Goal: Check status: Check status

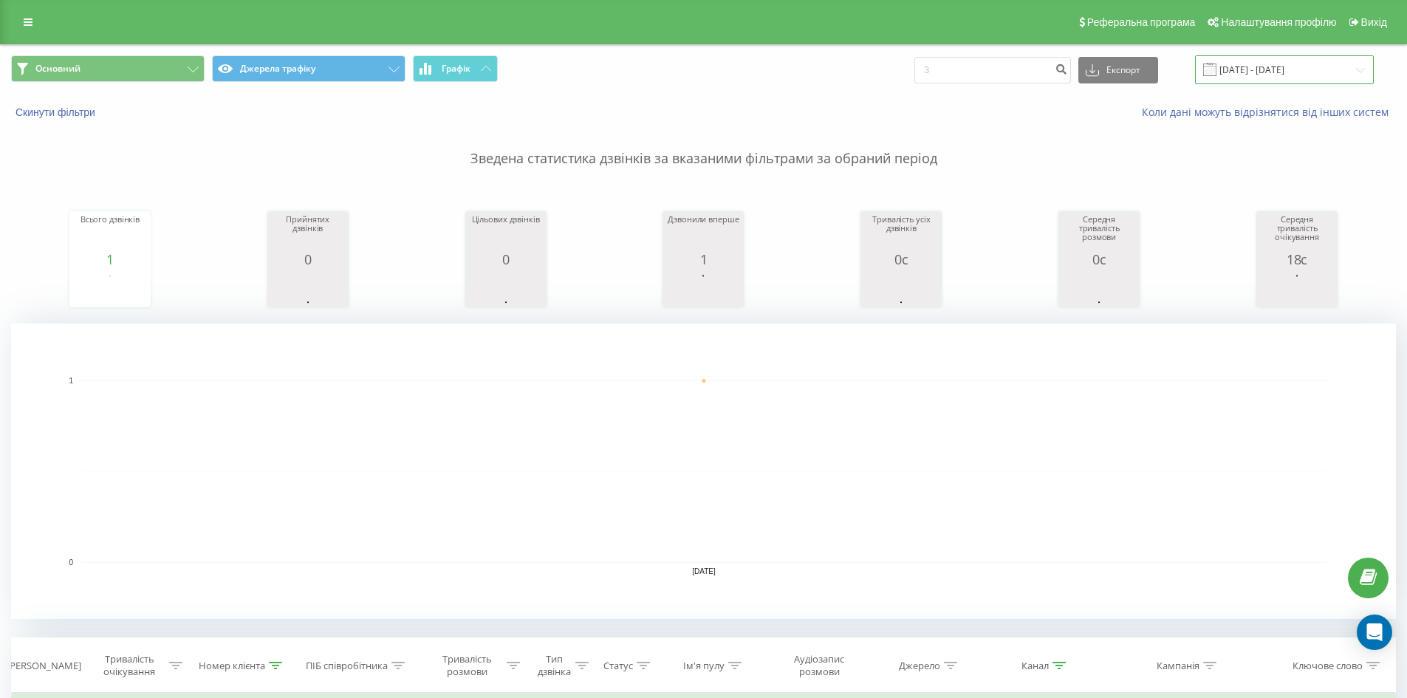
click at [1293, 77] on input "[DATE] - [DATE]" at bounding box center [1284, 69] width 179 height 29
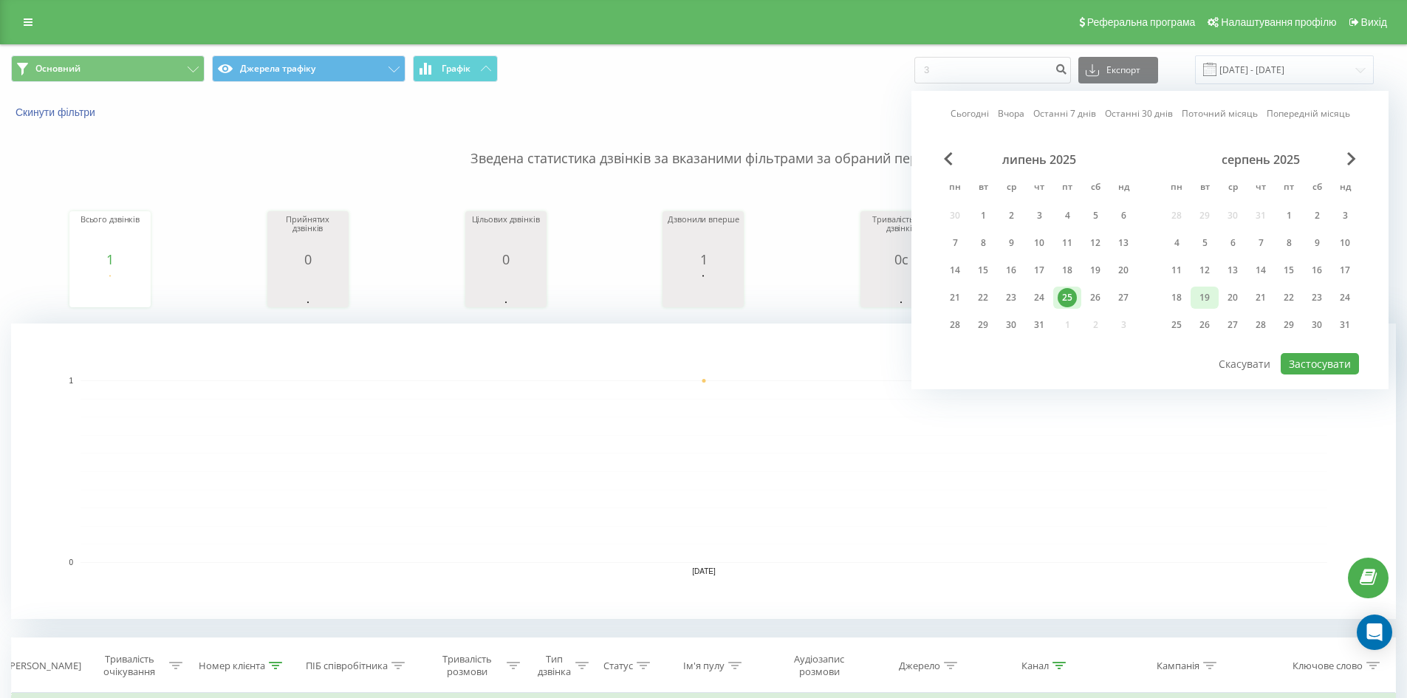
click at [1216, 294] on div "19" at bounding box center [1205, 298] width 28 height 22
click at [1315, 371] on button "Застосувати" at bounding box center [1320, 363] width 78 height 21
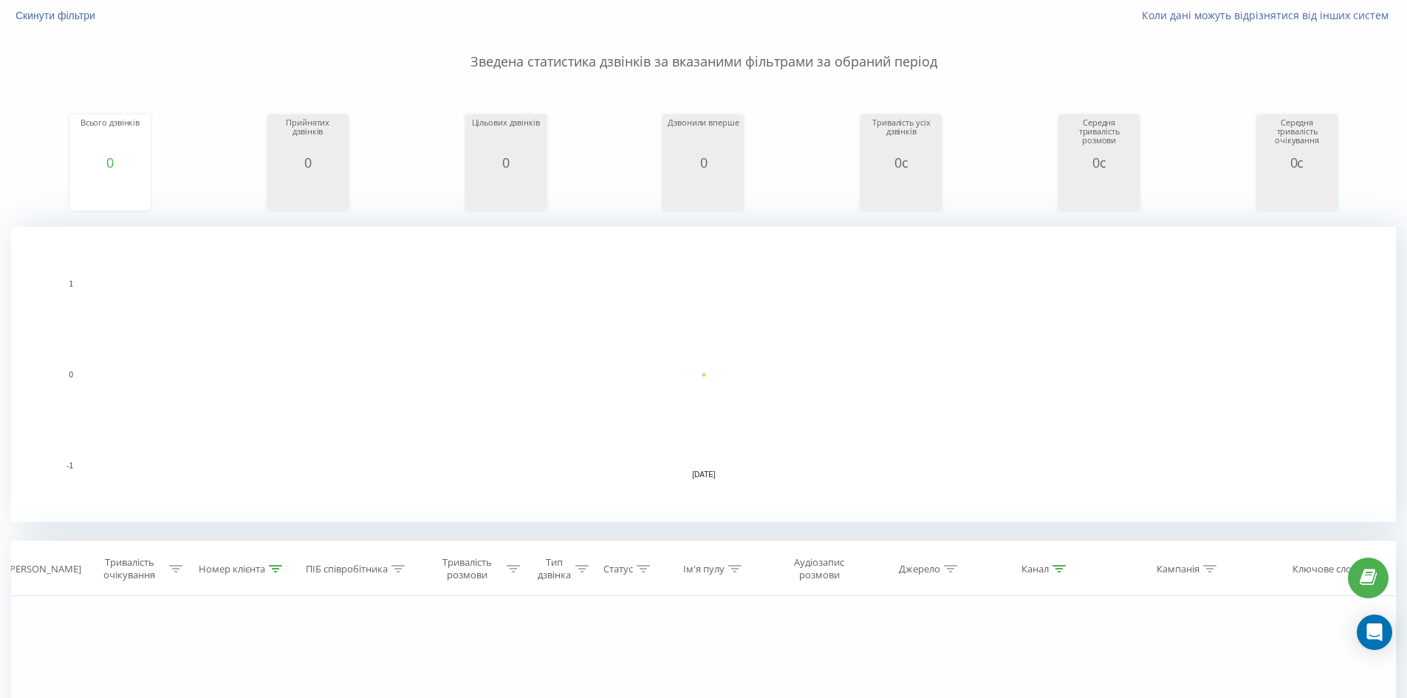
scroll to position [295, 0]
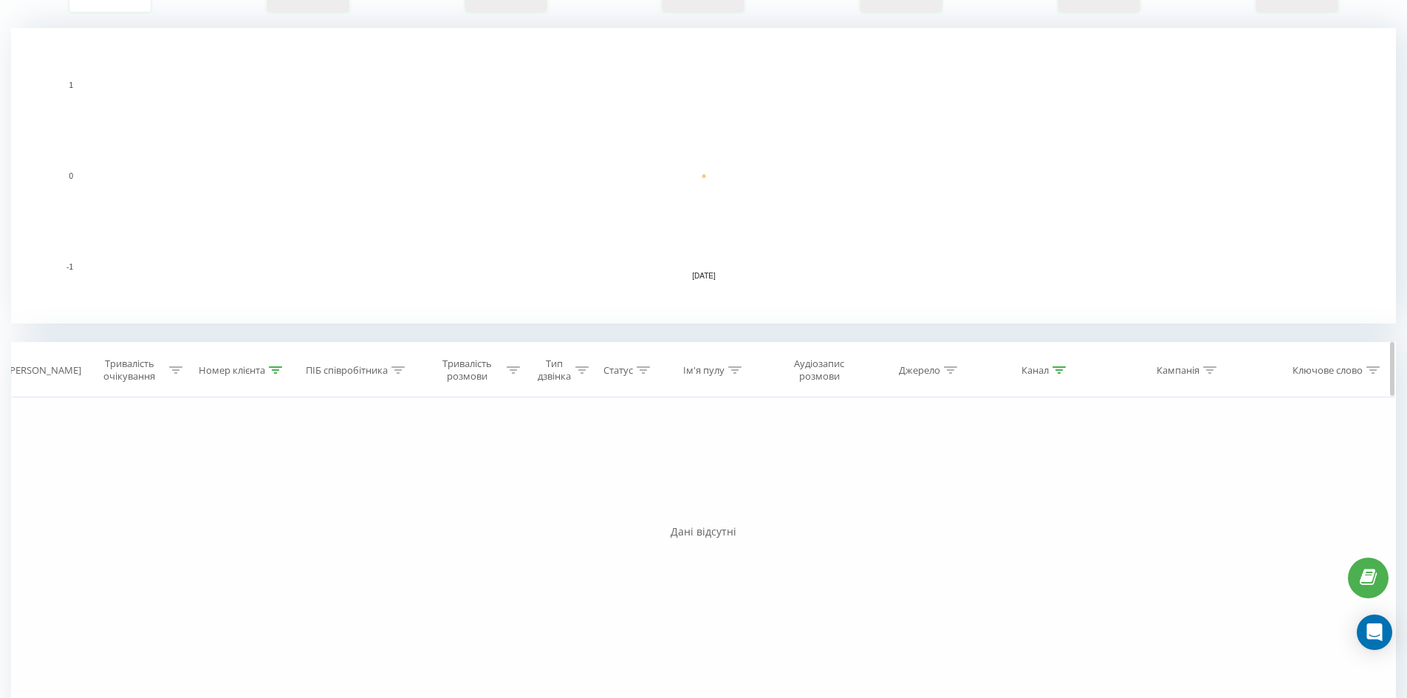
click at [269, 369] on icon at bounding box center [275, 369] width 13 height 7
click at [216, 509] on button "Скасувати" at bounding box center [208, 505] width 63 height 18
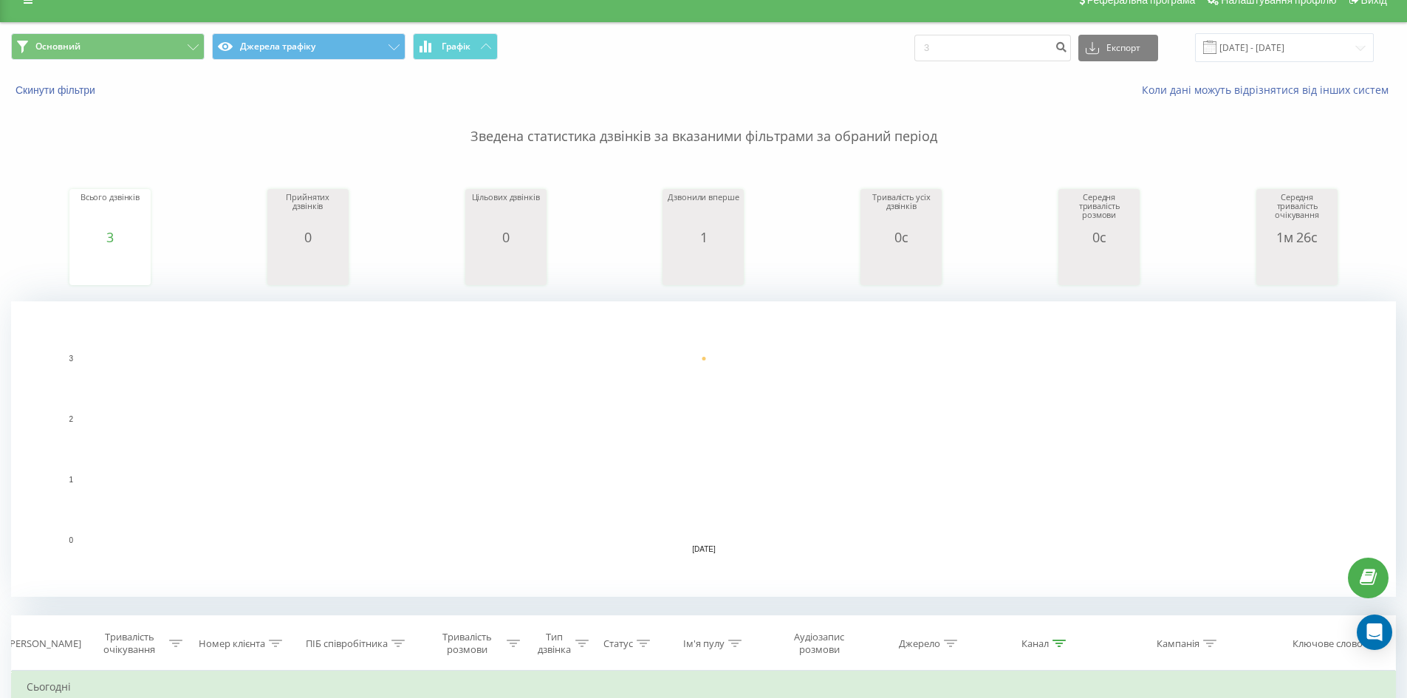
scroll to position [13, 0]
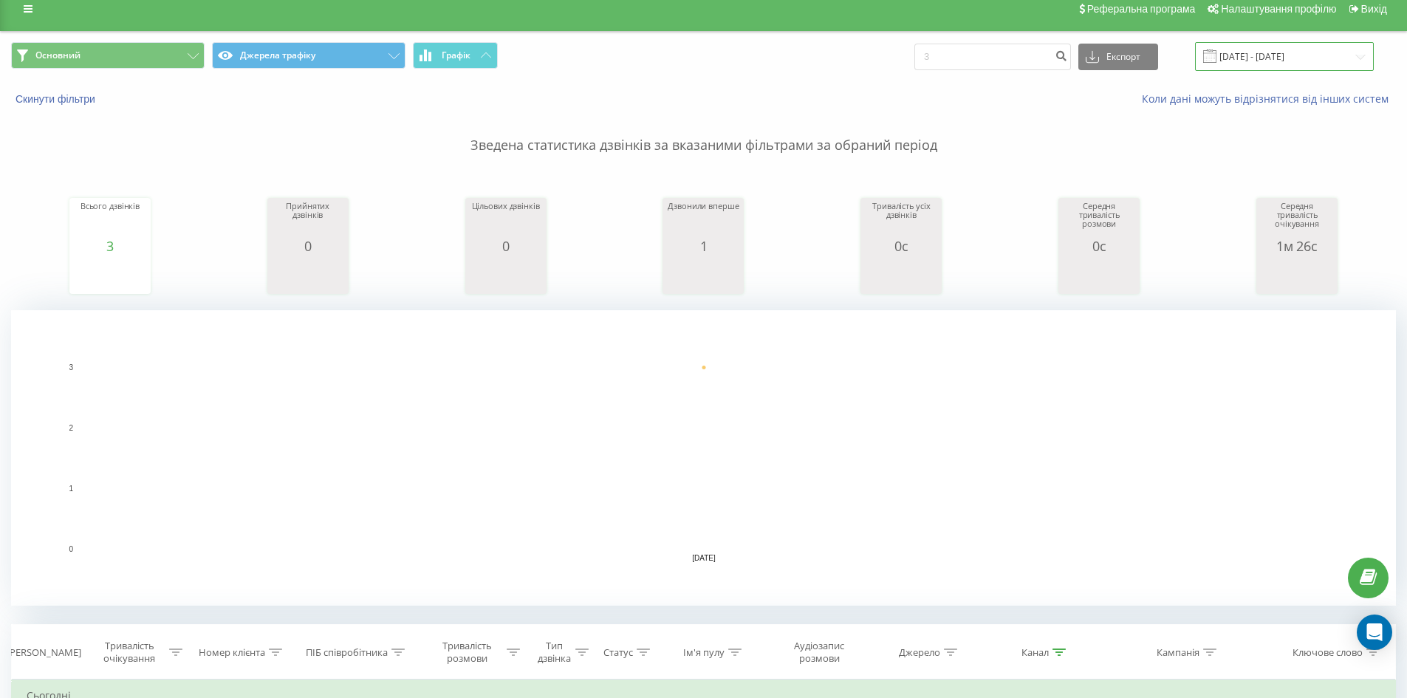
click at [1251, 62] on input "[DATE] - [DATE]" at bounding box center [1284, 56] width 179 height 29
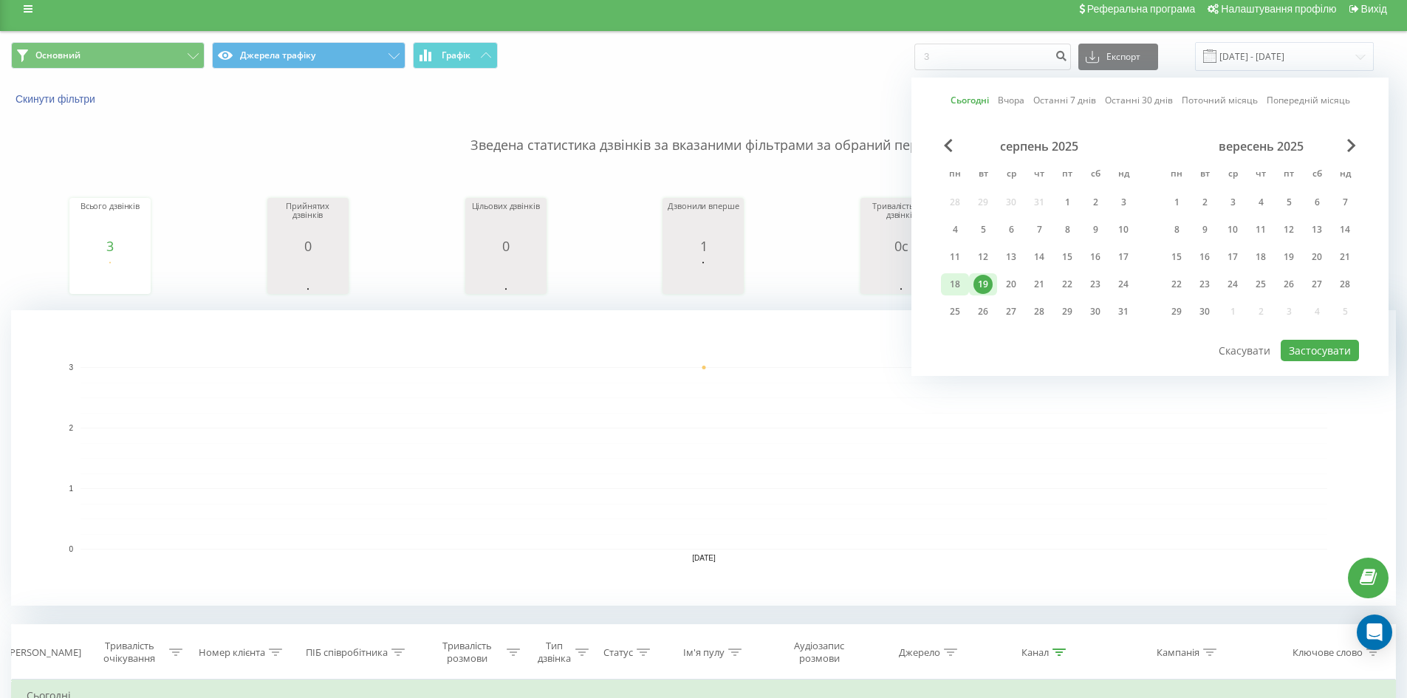
click at [950, 279] on div "18" at bounding box center [955, 284] width 19 height 19
click at [1294, 349] on button "Застосувати" at bounding box center [1320, 350] width 78 height 21
type input "[DATE] - [DATE]"
